Goal: Task Accomplishment & Management: Use online tool/utility

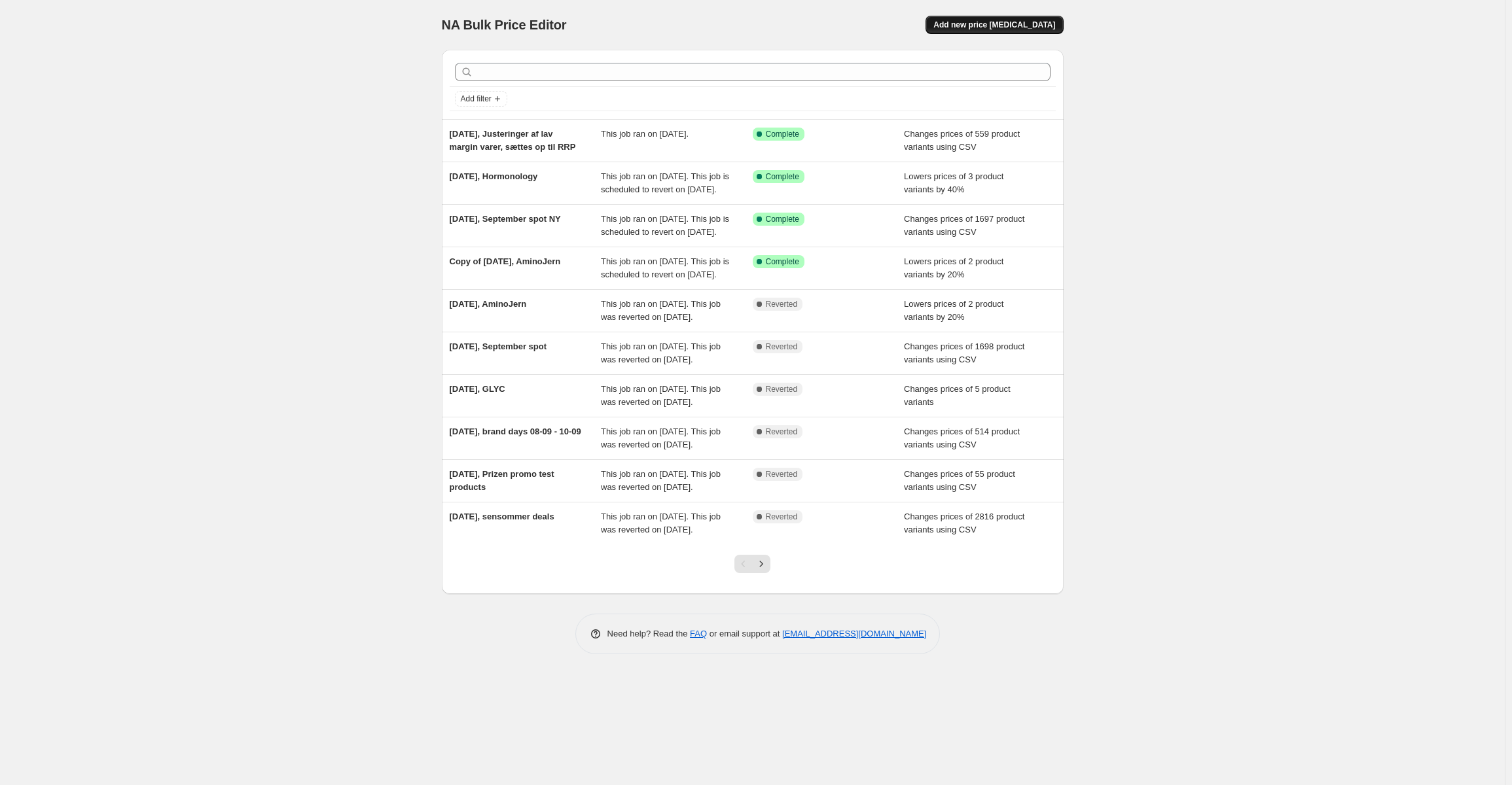
click at [1005, 25] on span "Add new price [MEDICAL_DATA]" at bounding box center [994, 25] width 122 height 11
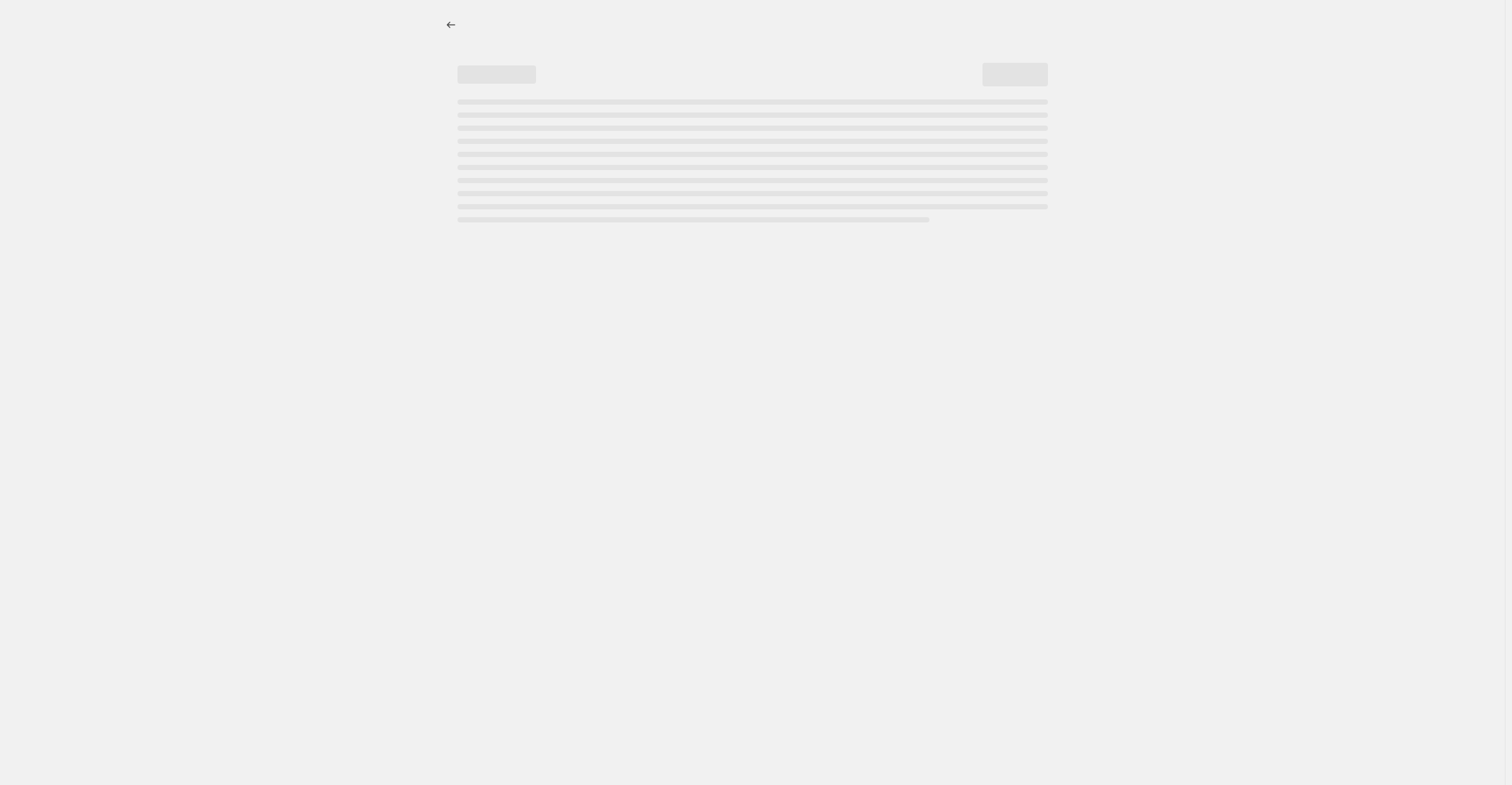
select select "percentage"
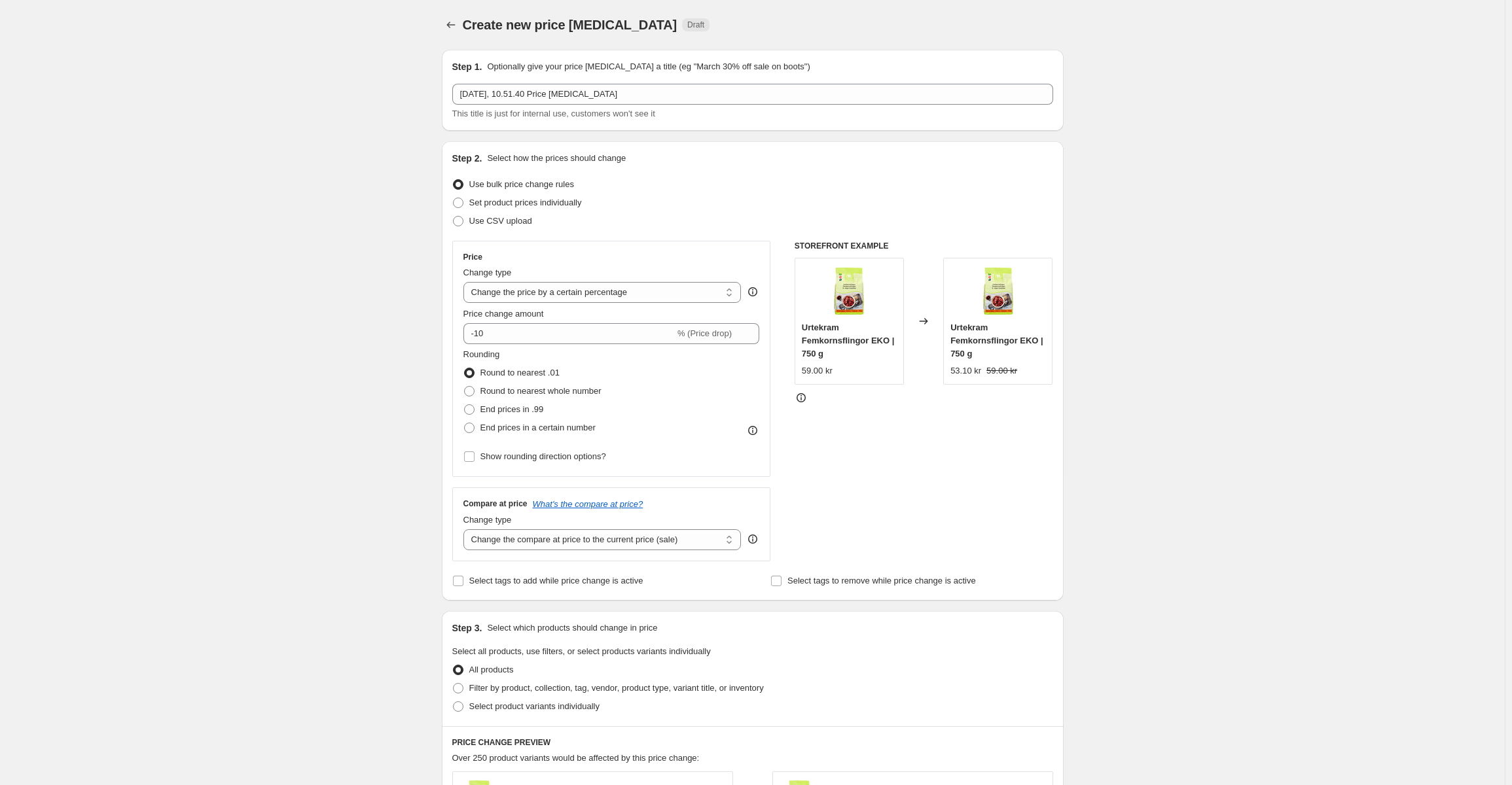
click at [531, 236] on div "Step 2. Select how the prices should change Use bulk price change rules Set pro…" at bounding box center [752, 371] width 601 height 438
click at [520, 225] on span "Use CSV upload" at bounding box center [500, 220] width 63 height 10
click at [454, 216] on input "Use CSV upload" at bounding box center [453, 216] width 1 height 1
radio input "true"
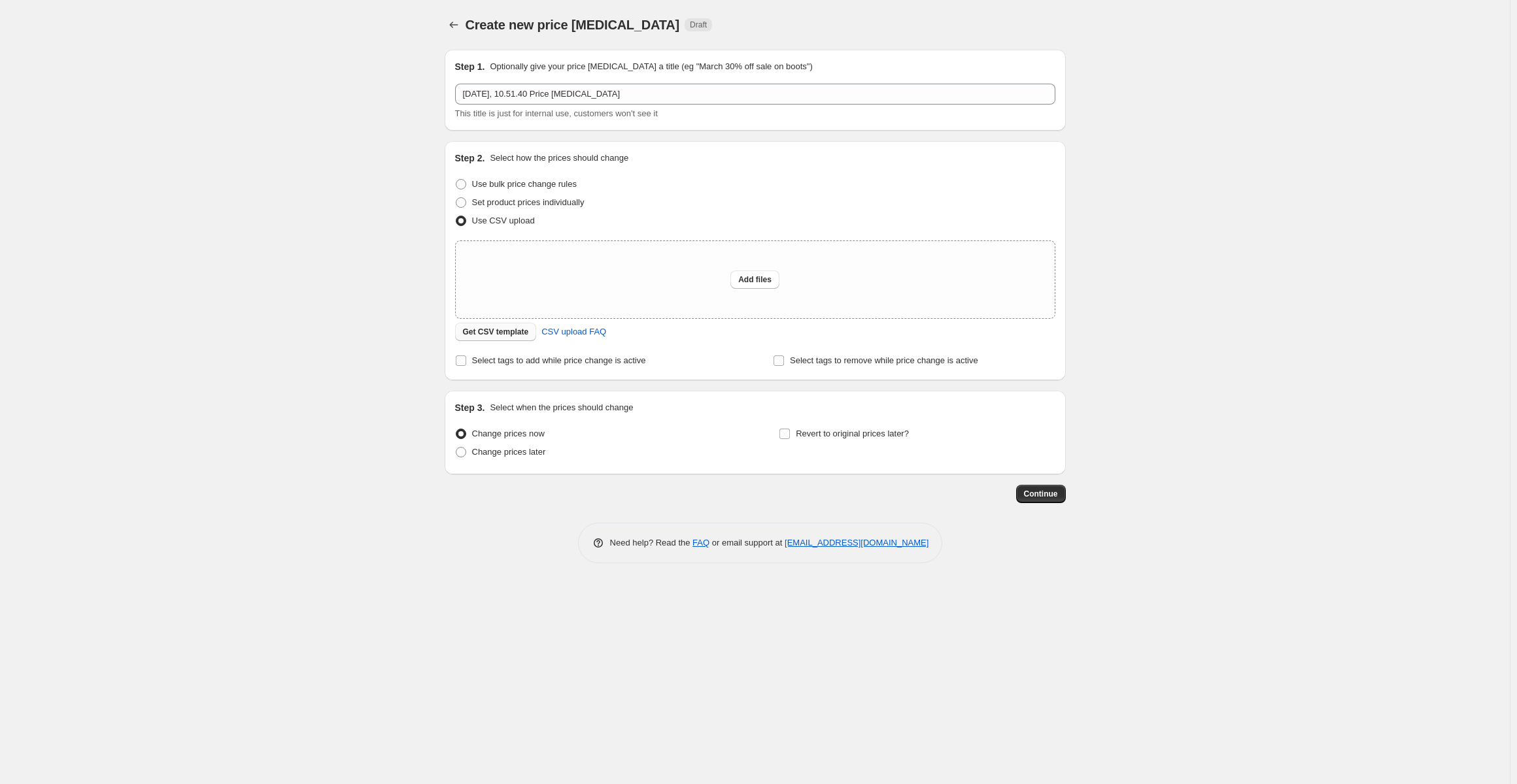
click at [507, 333] on span "Get CSV template" at bounding box center [496, 332] width 66 height 11
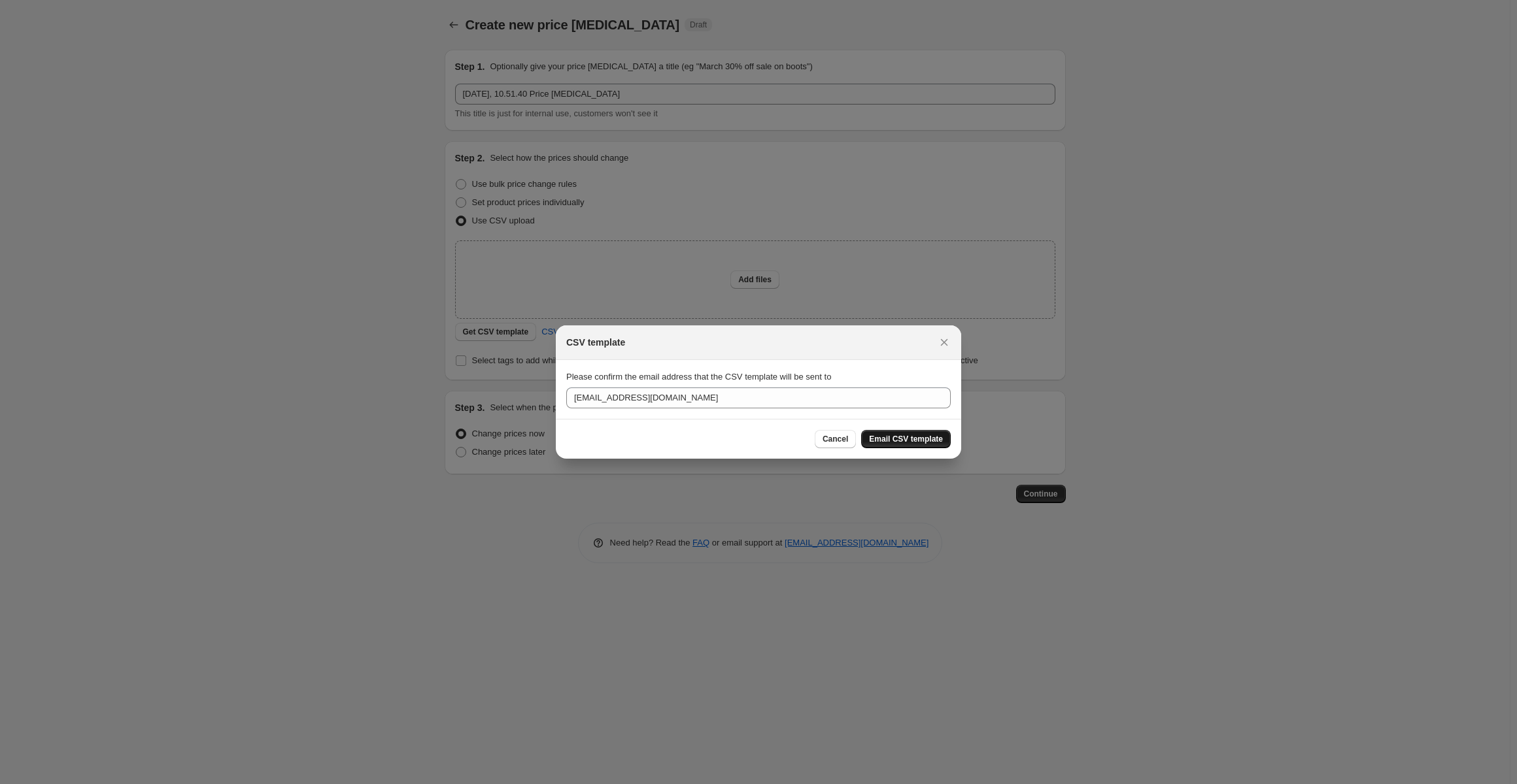
click at [906, 436] on span "Email CSV template" at bounding box center [905, 439] width 74 height 11
